Goal: Navigation & Orientation: Find specific page/section

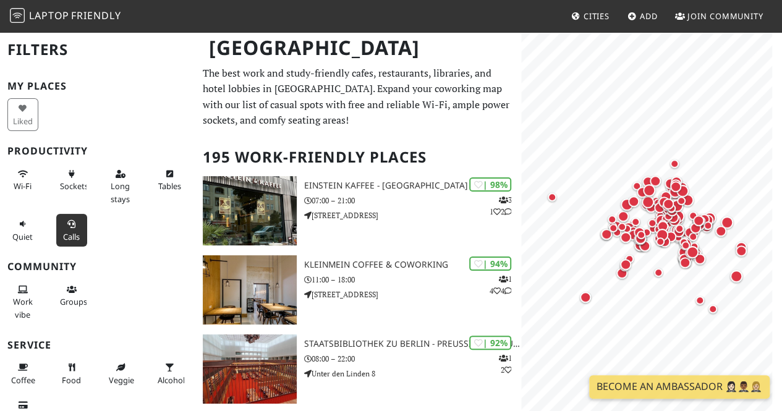
click at [74, 234] on span "Calls" at bounding box center [71, 236] width 17 height 11
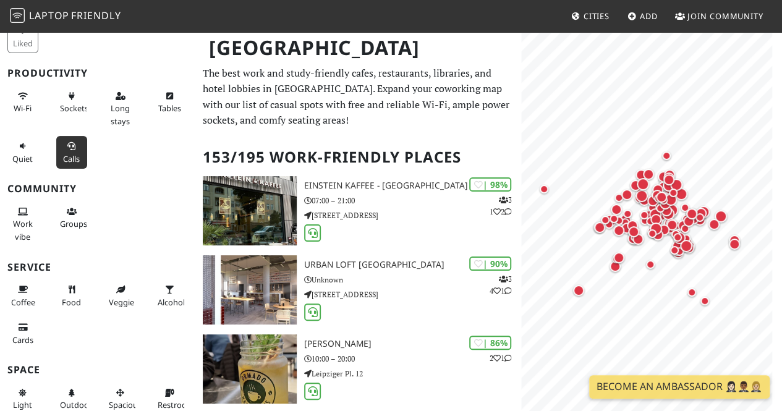
scroll to position [169, 0]
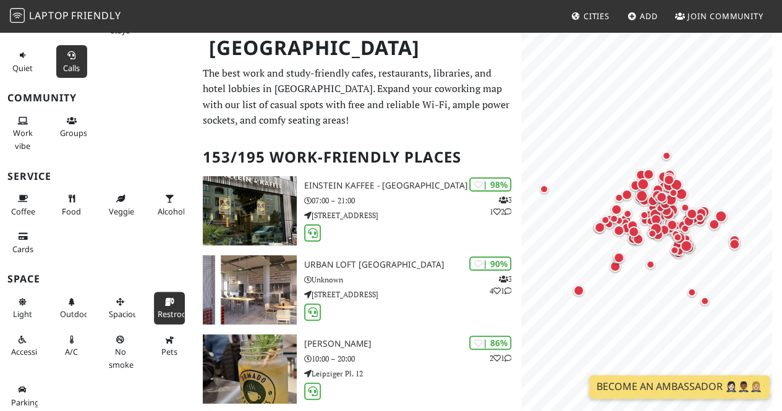
click at [154, 295] on button "Restroom" at bounding box center [169, 308] width 31 height 33
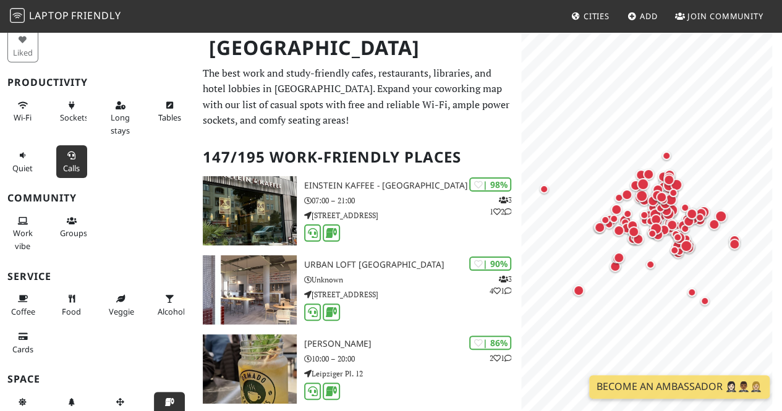
scroll to position [63, 0]
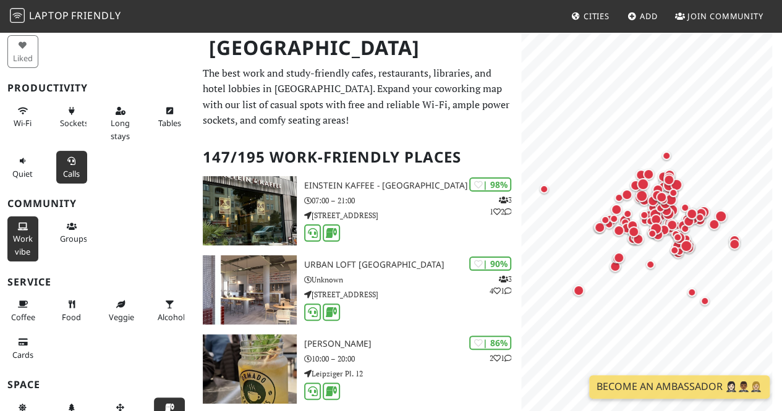
click at [26, 230] on button "Work vibe" at bounding box center [22, 238] width 31 height 45
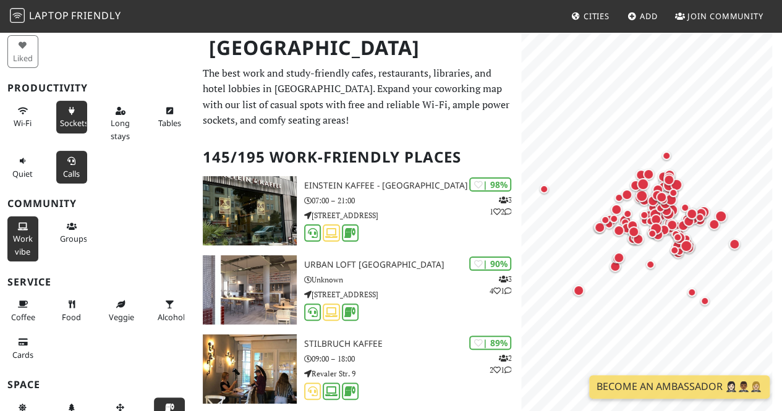
click at [68, 112] on icon at bounding box center [72, 112] width 10 height 8
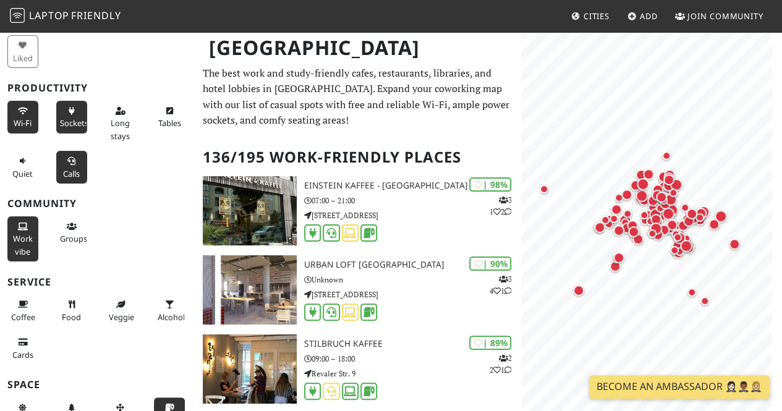
click at [22, 104] on button "Wi-Fi" at bounding box center [22, 117] width 31 height 33
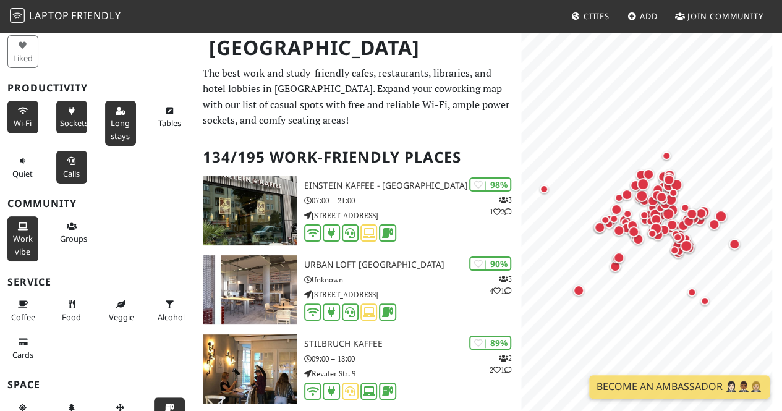
click at [118, 123] on span "Long stays" at bounding box center [120, 128] width 19 height 23
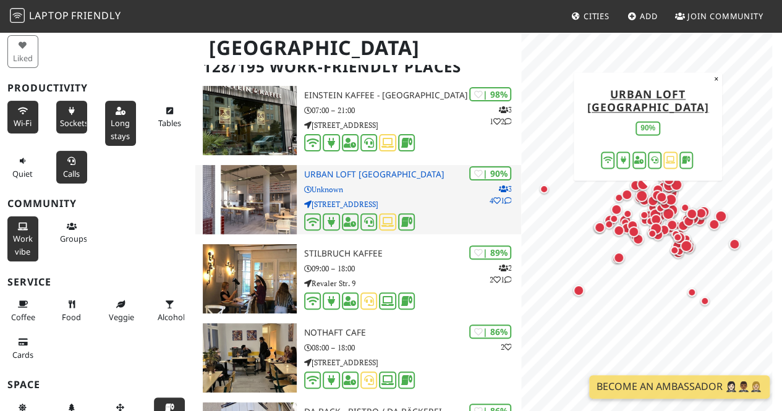
scroll to position [91, 0]
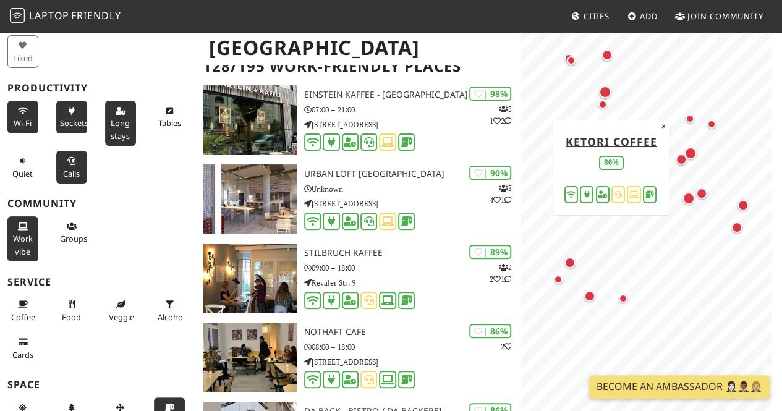
click at [604, 98] on div "Map marker" at bounding box center [611, 98] width 25 height 25
